Goal: Communication & Community: Connect with others

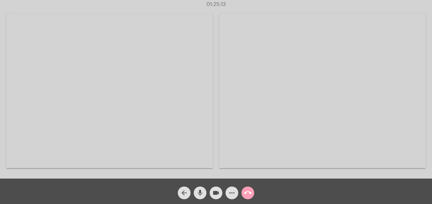
click at [248, 195] on mat-icon "call_end" at bounding box center [248, 193] width 8 height 8
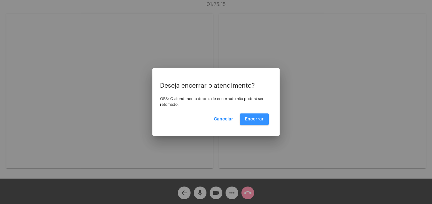
click at [262, 115] on button "Encerrar" at bounding box center [254, 119] width 29 height 11
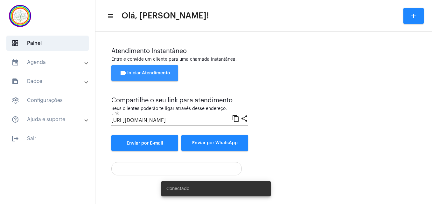
click at [158, 71] on span "videocam Iniciar Atendimento" at bounding box center [145, 73] width 51 height 4
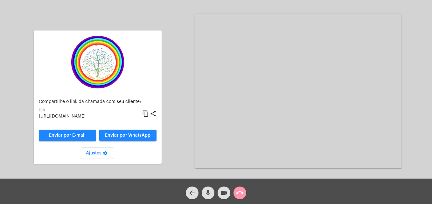
click at [147, 114] on mat-icon "content_copy" at bounding box center [145, 114] width 7 height 8
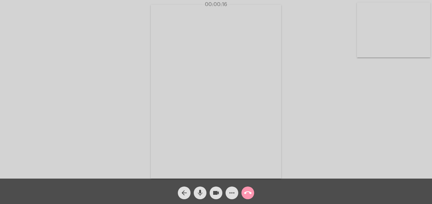
click at [360, 47] on video at bounding box center [393, 30] width 73 height 55
click at [181, 158] on video at bounding box center [274, 91] width 232 height 174
